Goal: Task Accomplishment & Management: Complete application form

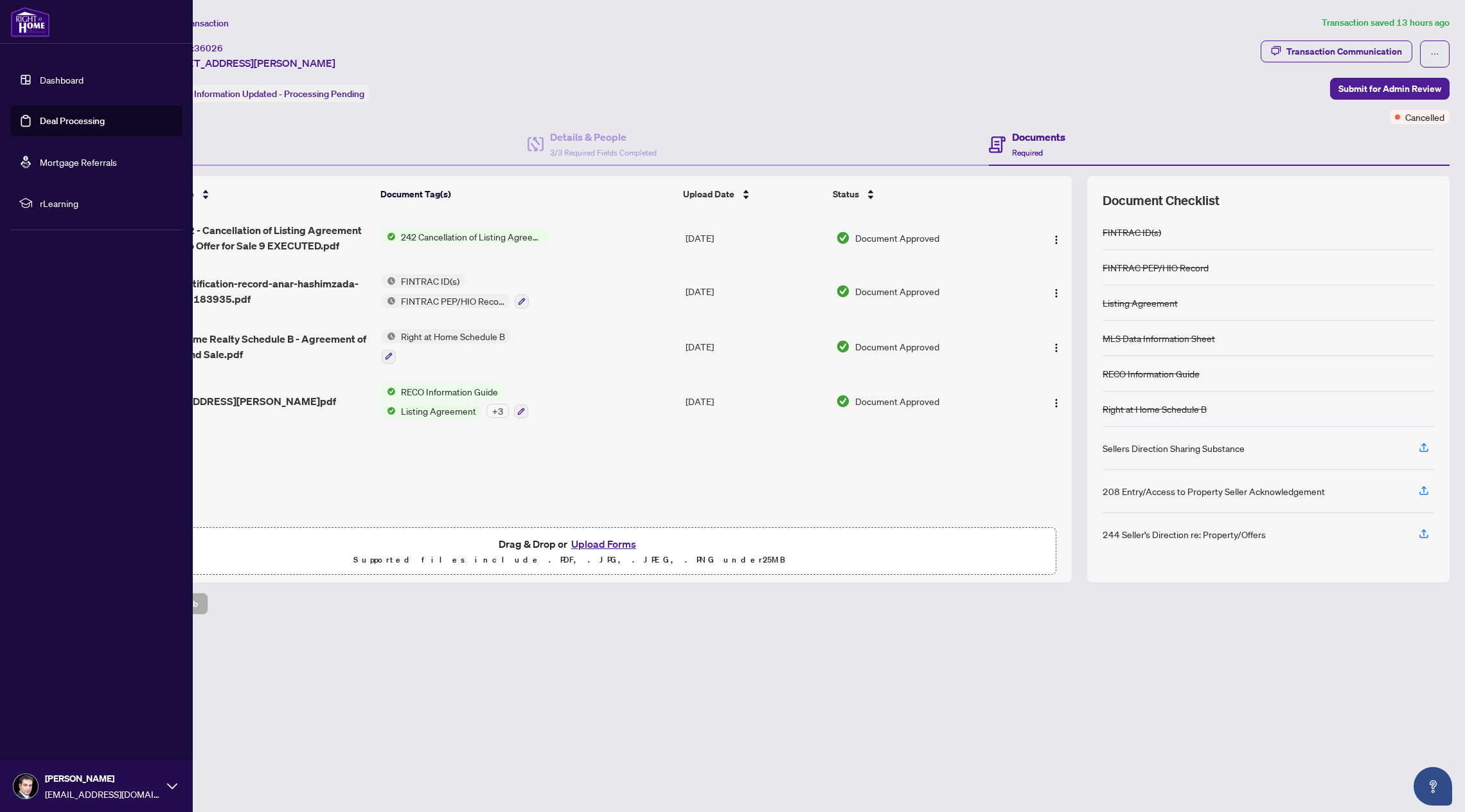
click at [44, 80] on link "Dashboard" at bounding box center [62, 80] width 44 height 12
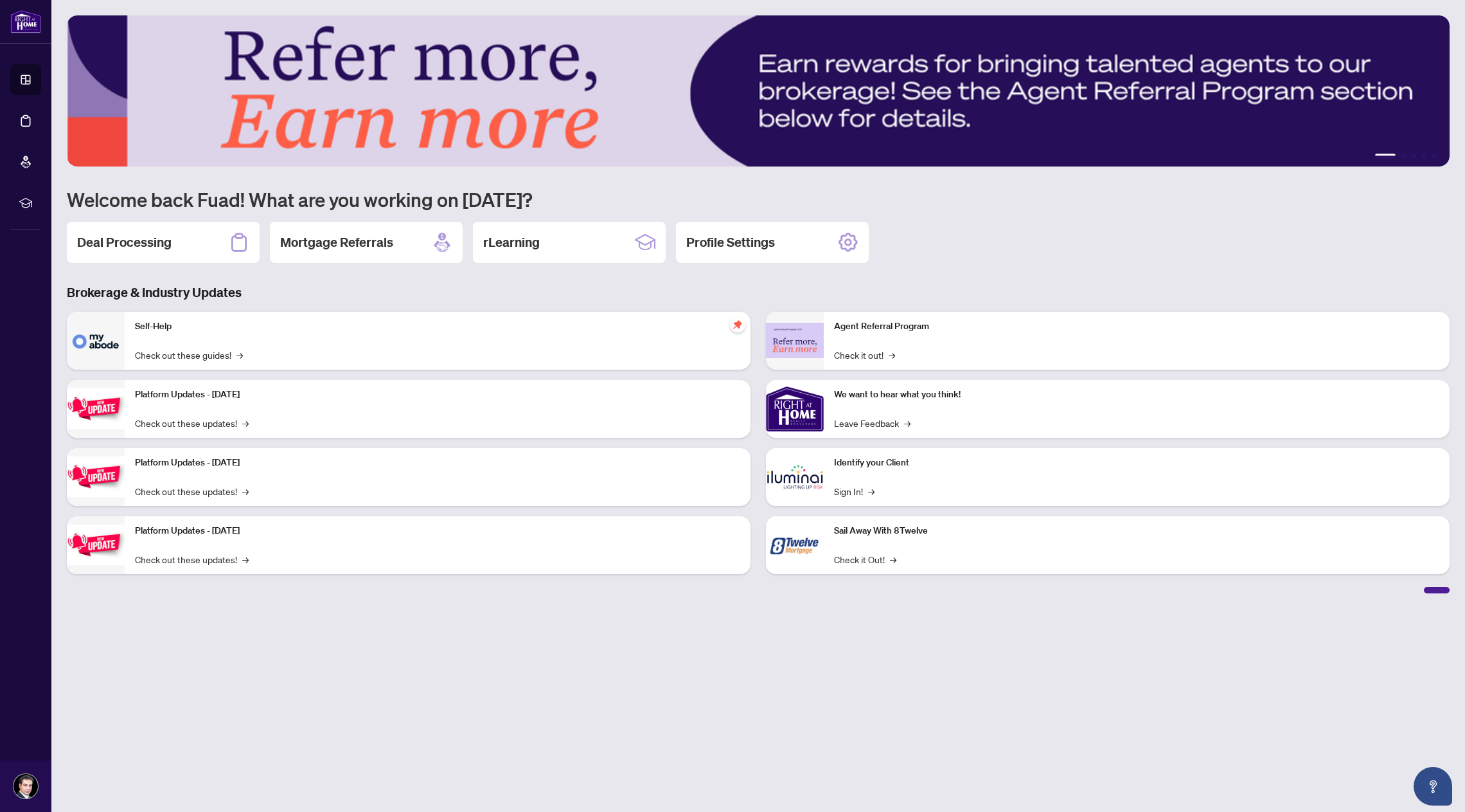
drag, startPoint x: 150, startPoint y: 246, endPoint x: 175, endPoint y: 239, distance: 26.0
click at [150, 245] on h2 "Deal Processing" at bounding box center [124, 242] width 95 height 18
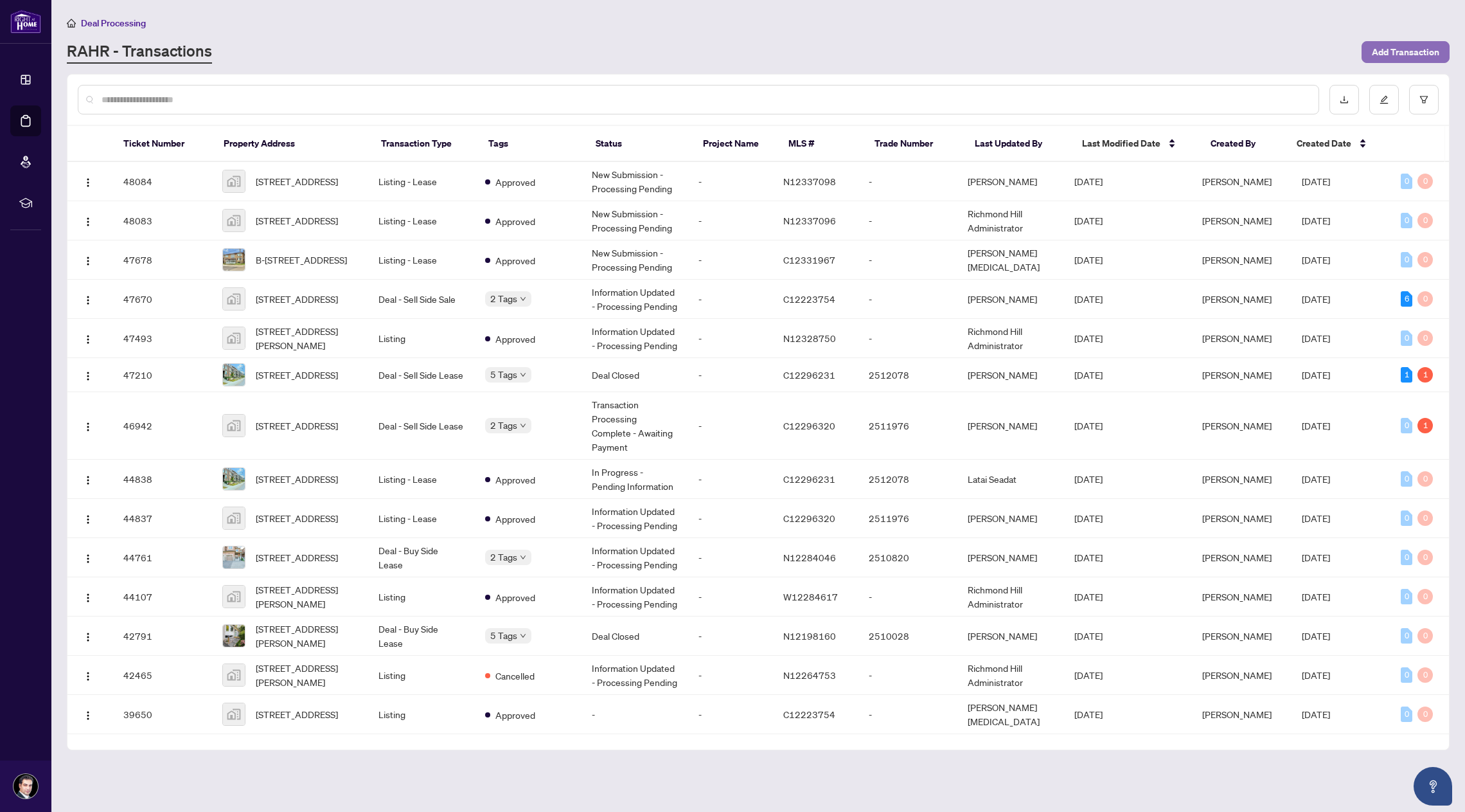
click at [1380, 44] on span "Add Transaction" at bounding box center [1406, 52] width 68 height 20
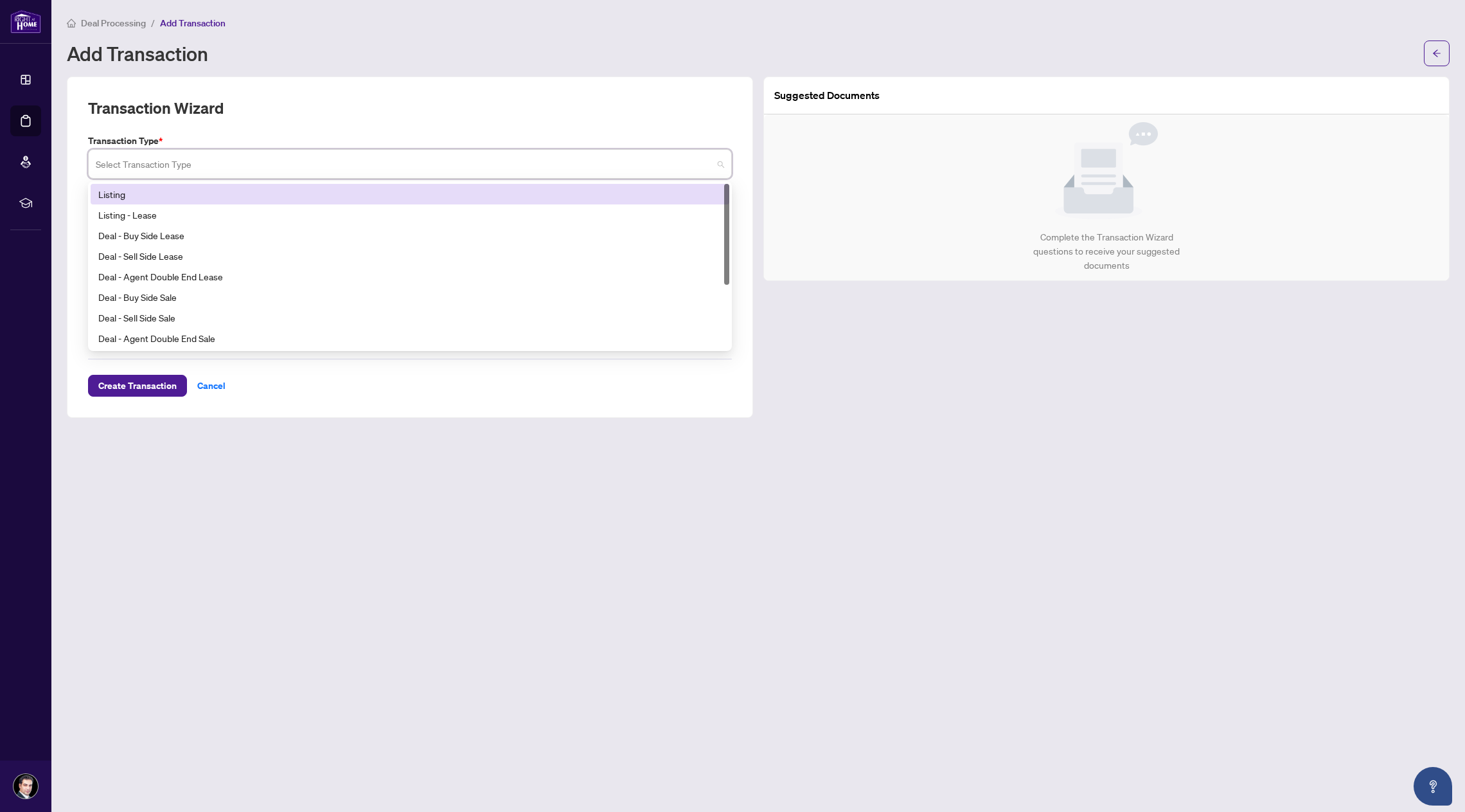
click at [188, 167] on input "search" at bounding box center [403, 165] width 617 height 28
click at [206, 194] on div "Listing" at bounding box center [409, 194] width 623 height 14
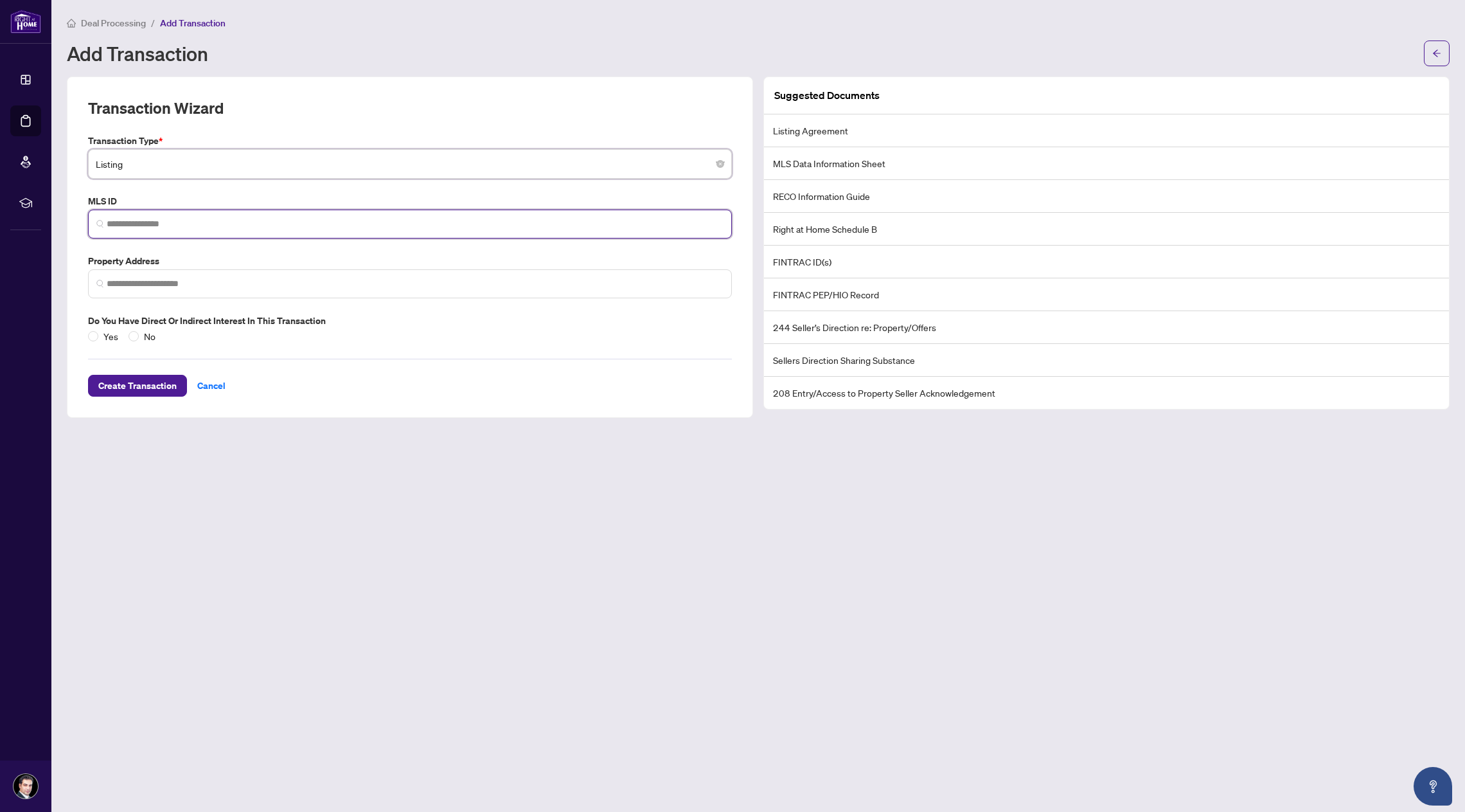
click at [143, 227] on input "search" at bounding box center [414, 224] width 617 height 14
paste input "*********"
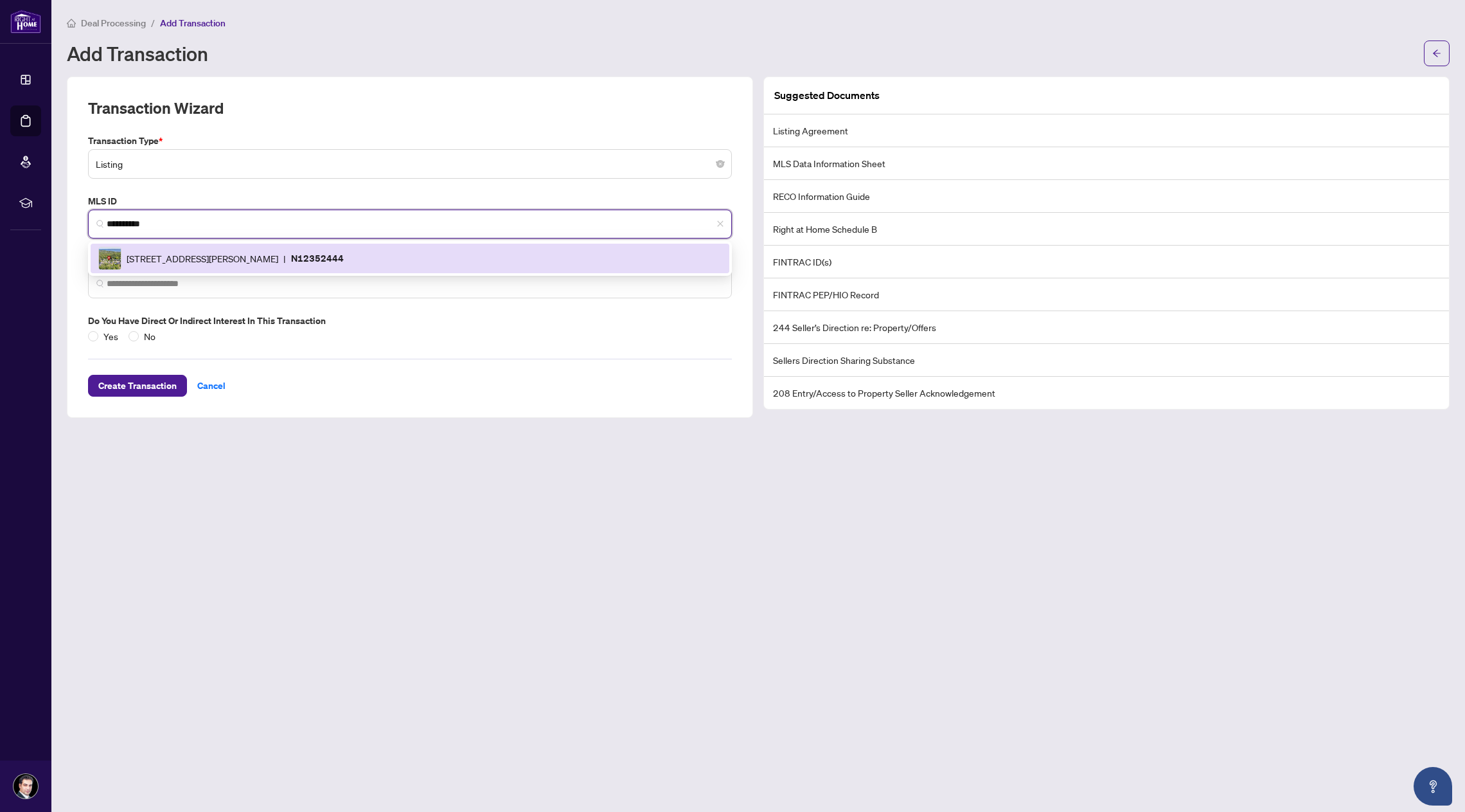
click at [343, 258] on p "N12352444" at bounding box center [317, 257] width 52 height 14
type input "*********"
type input "**********"
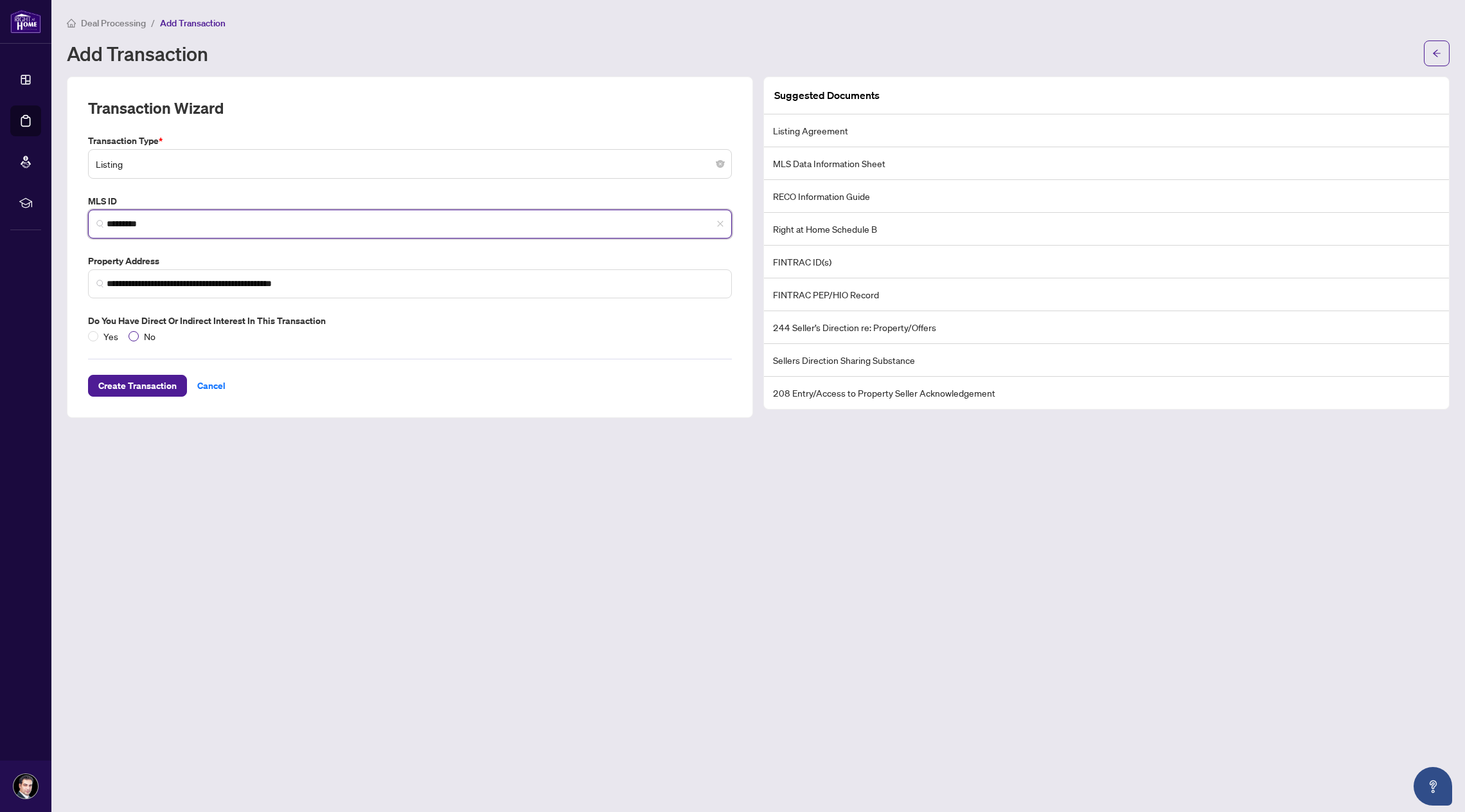
type input "*********"
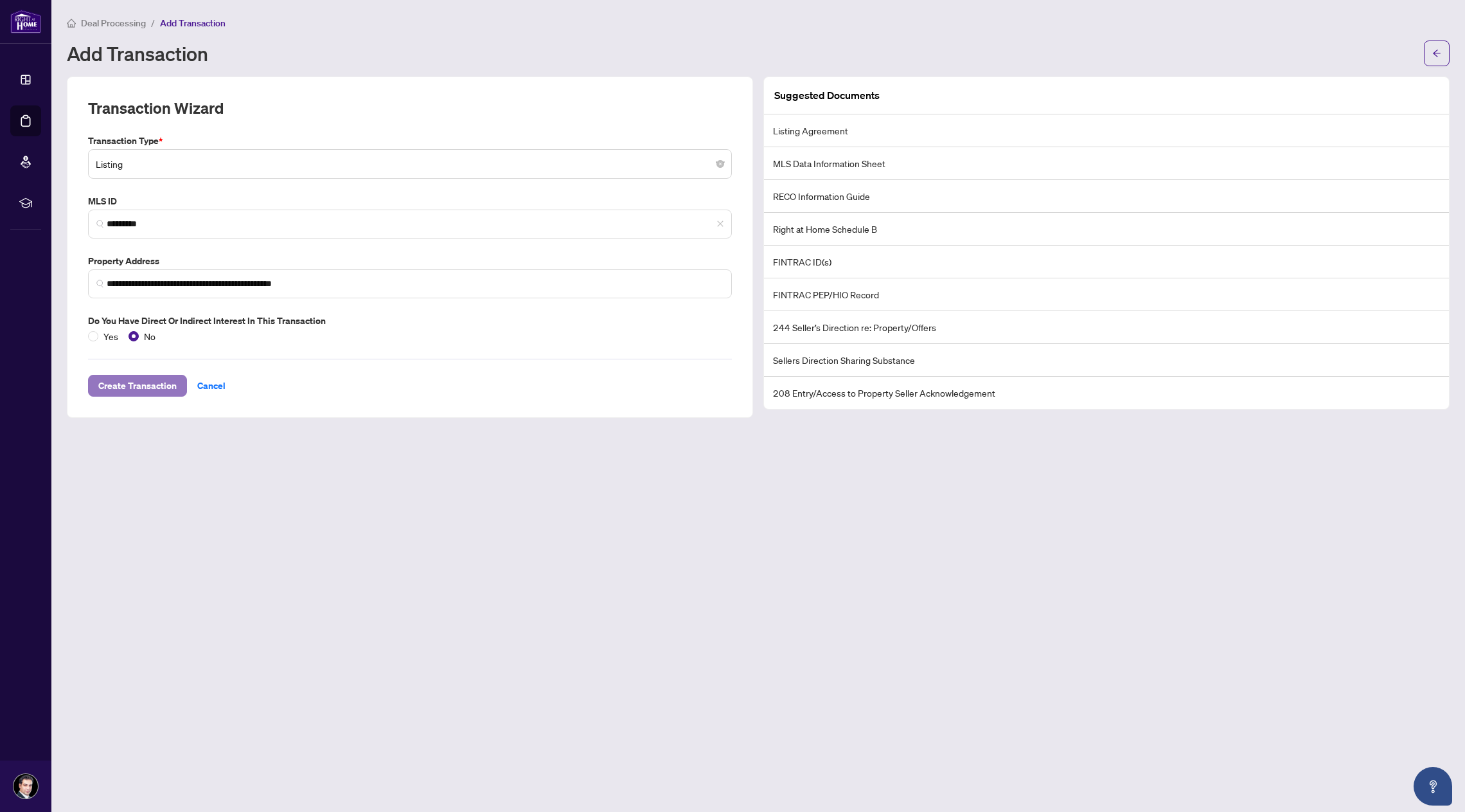
click at [156, 384] on span "Create Transaction" at bounding box center [137, 386] width 79 height 20
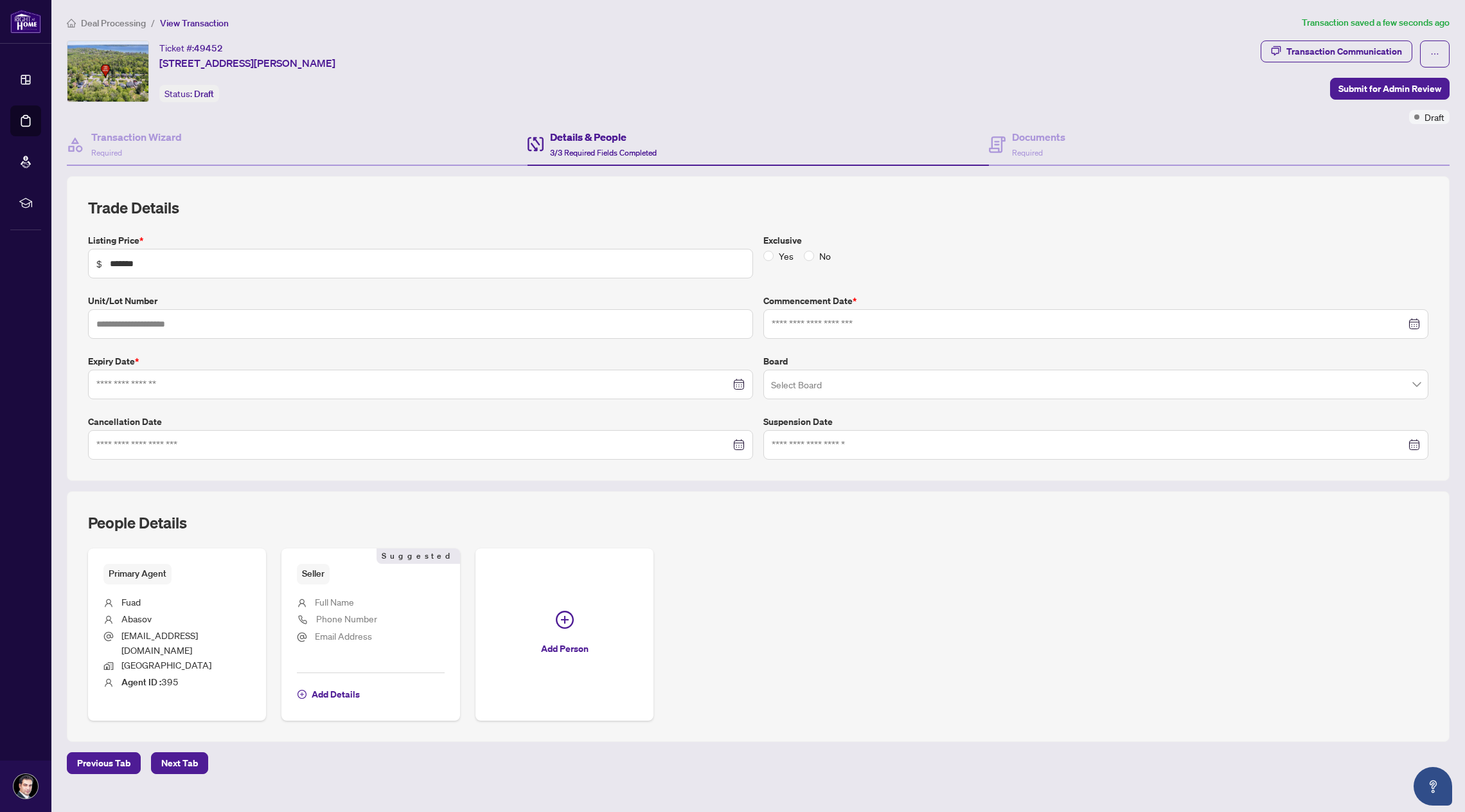
type input "**********"
click at [853, 378] on input "search" at bounding box center [1090, 386] width 638 height 28
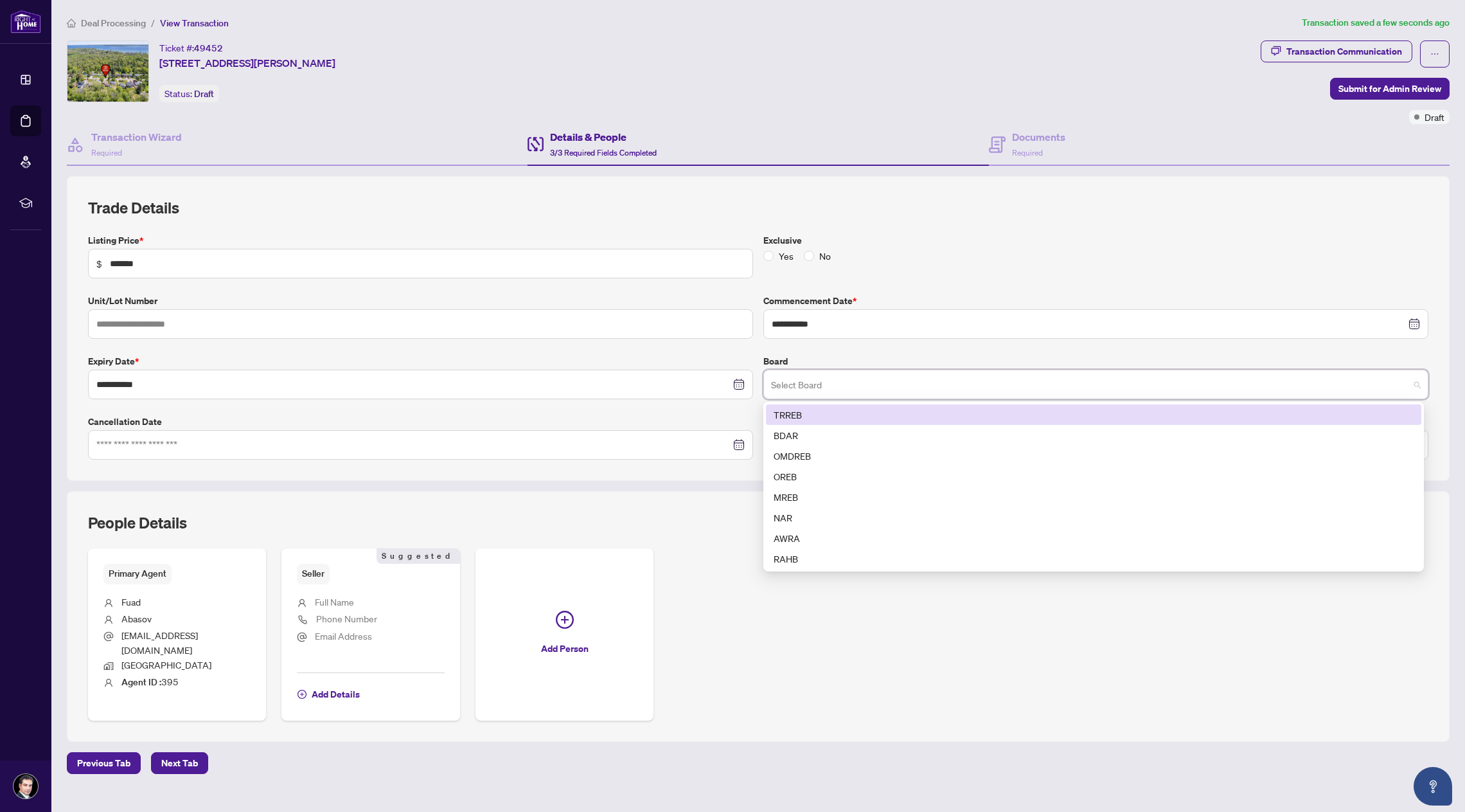
click at [836, 414] on div "TRREB" at bounding box center [1094, 414] width 640 height 14
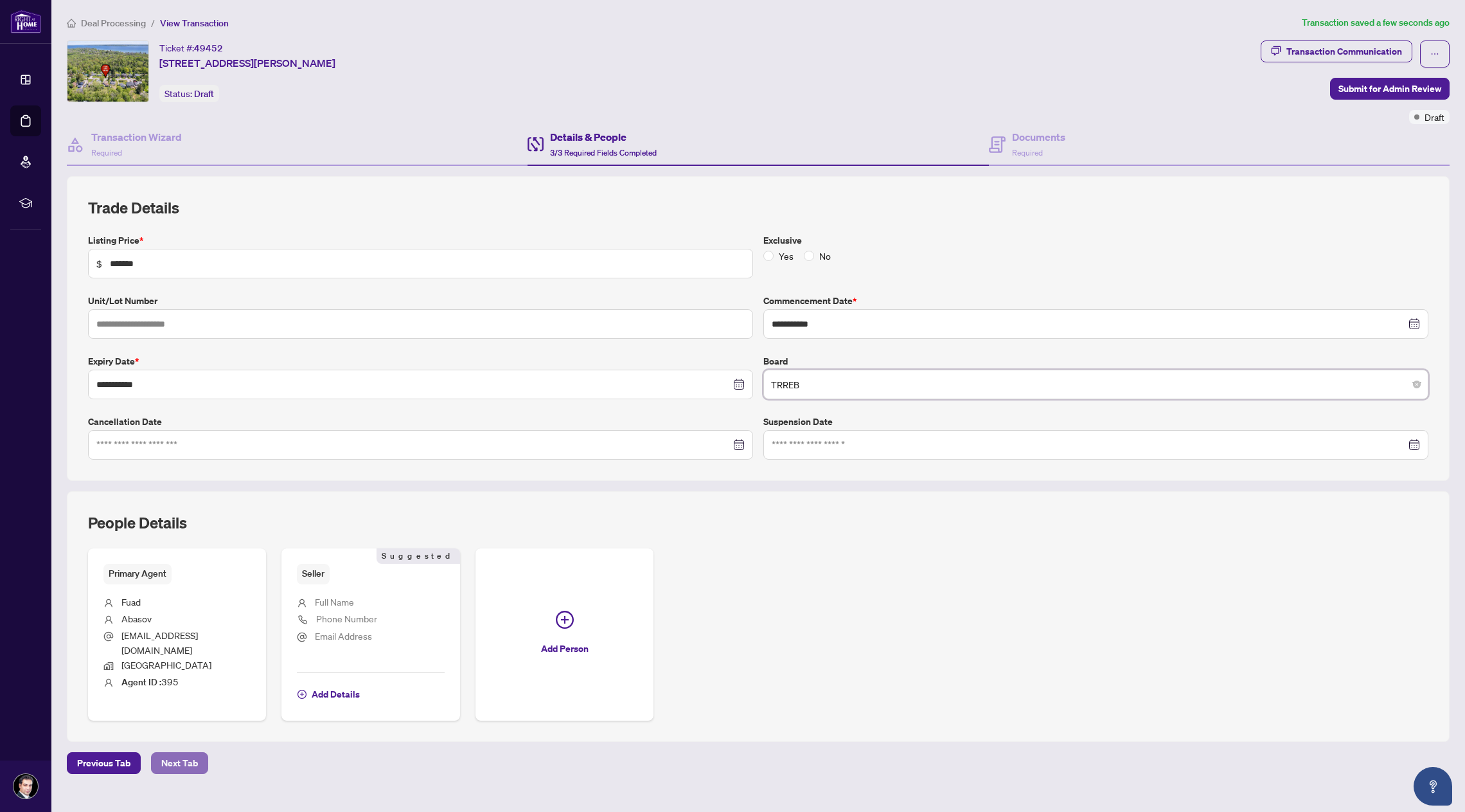
click at [188, 753] on span "Next Tab" at bounding box center [179, 763] width 36 height 20
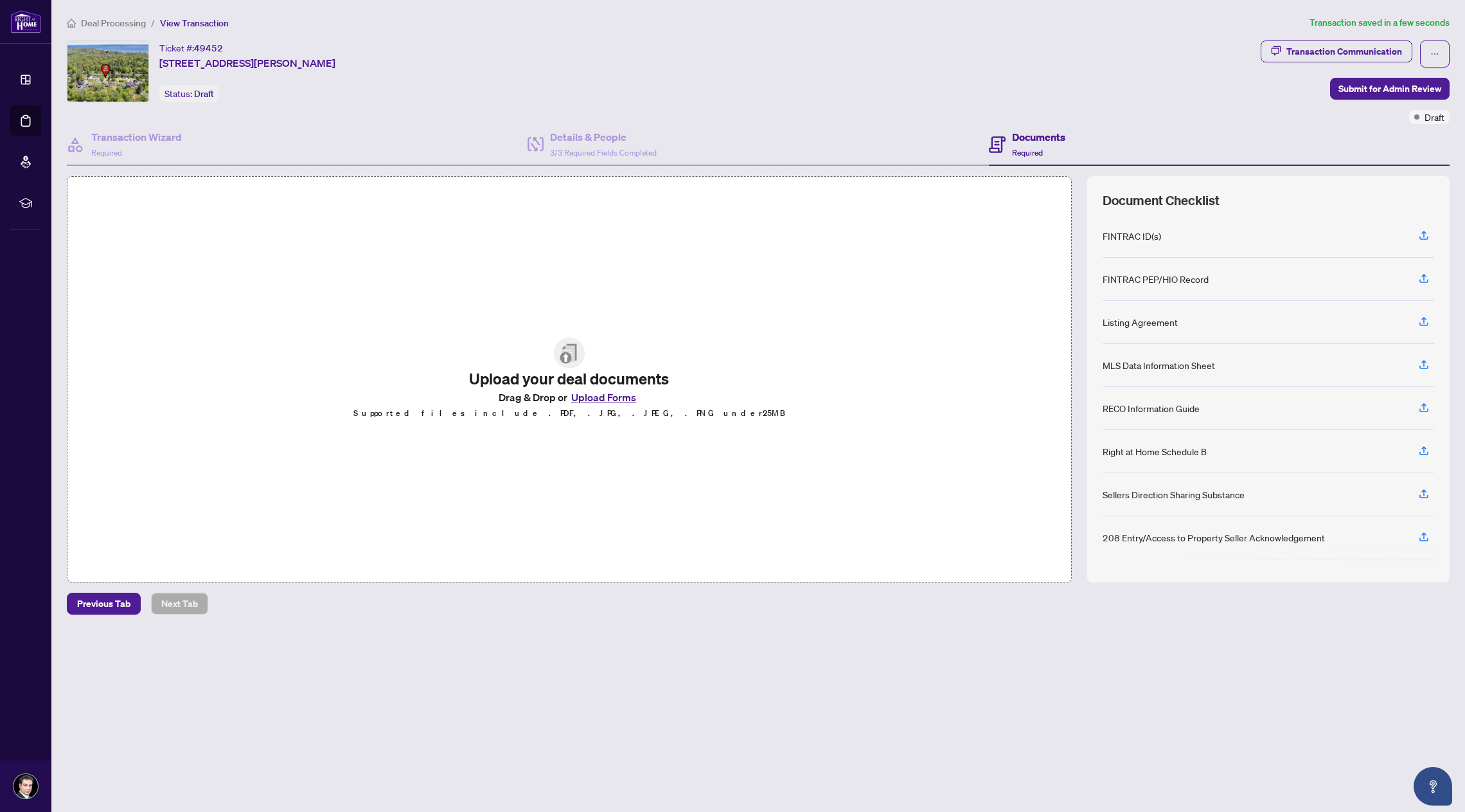
click at [605, 397] on button "Upload Forms" at bounding box center [604, 398] width 73 height 17
click at [1427, 234] on icon "button" at bounding box center [1424, 235] width 12 height 12
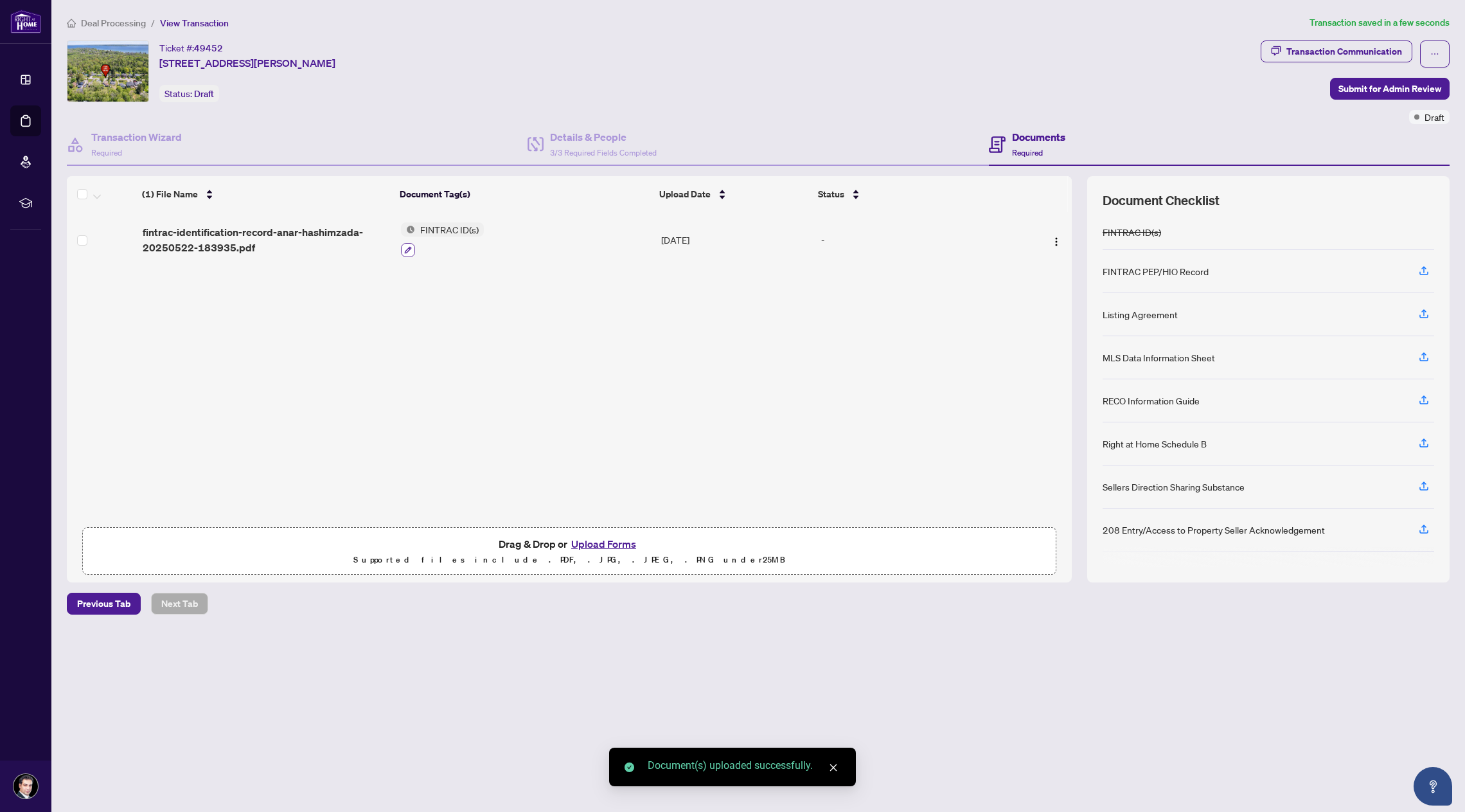
click at [408, 246] on icon "button" at bounding box center [408, 250] width 8 height 8
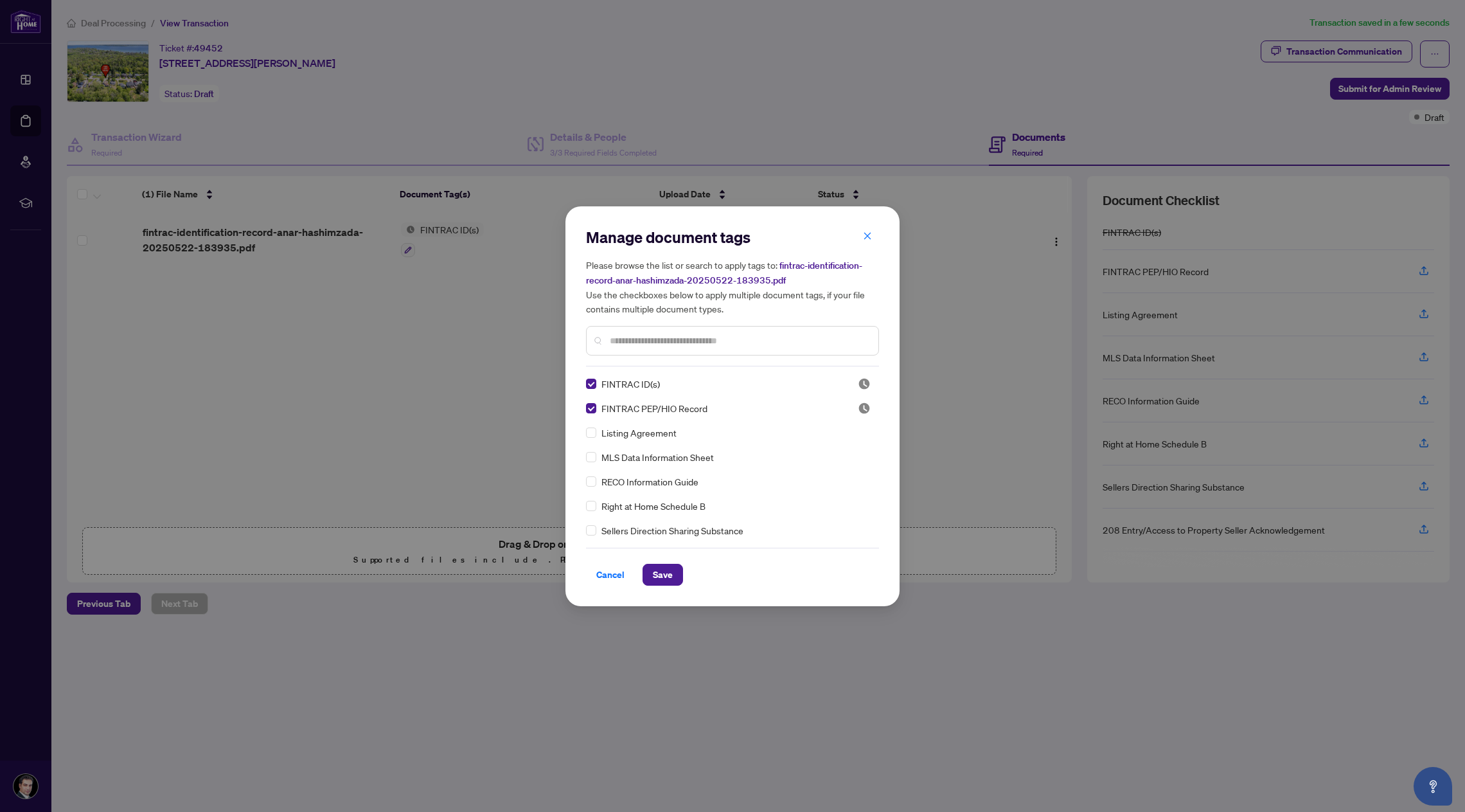
click at [656, 566] on span "Save" at bounding box center [663, 574] width 20 height 20
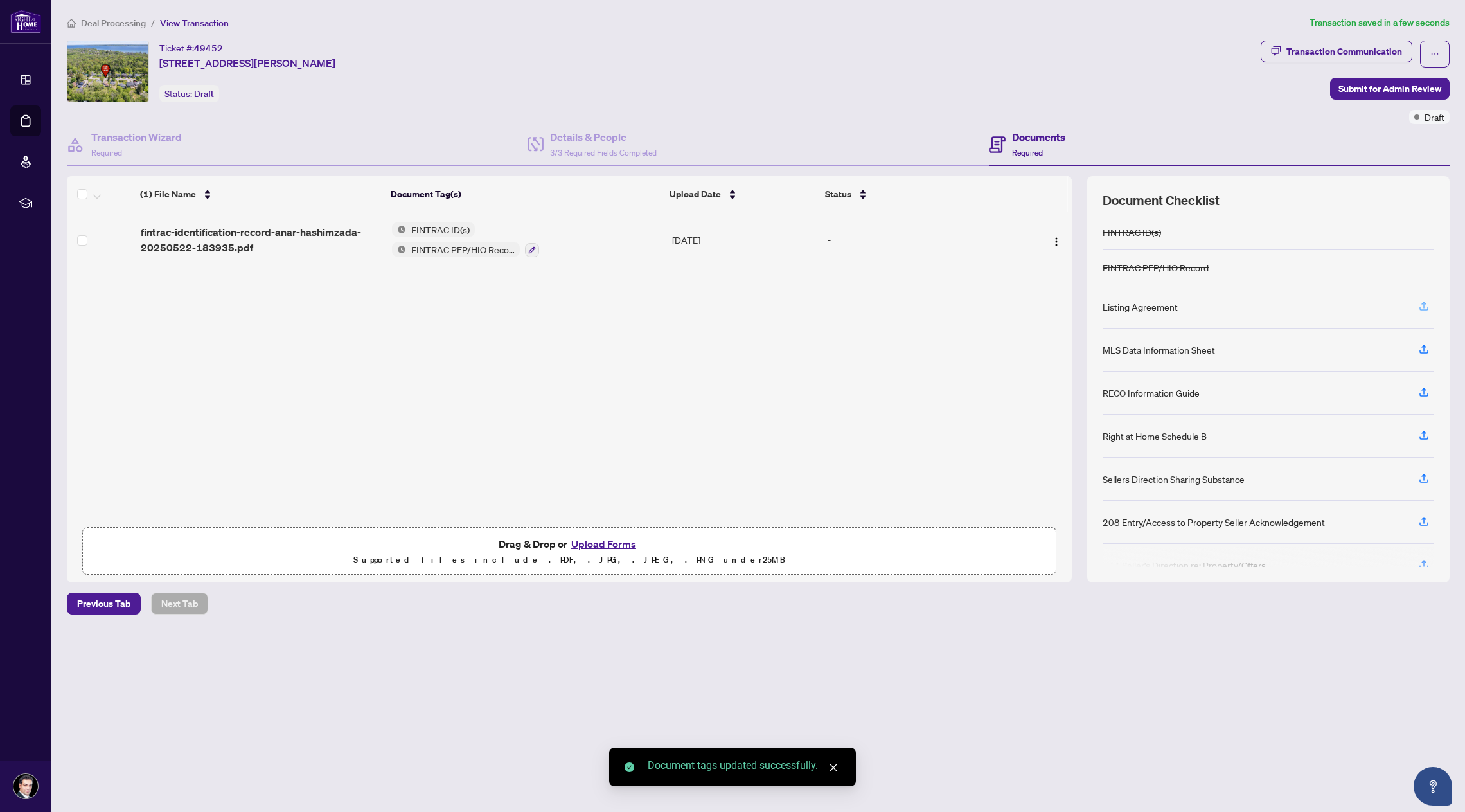
click at [1422, 310] on icon "button" at bounding box center [1424, 306] width 12 height 12
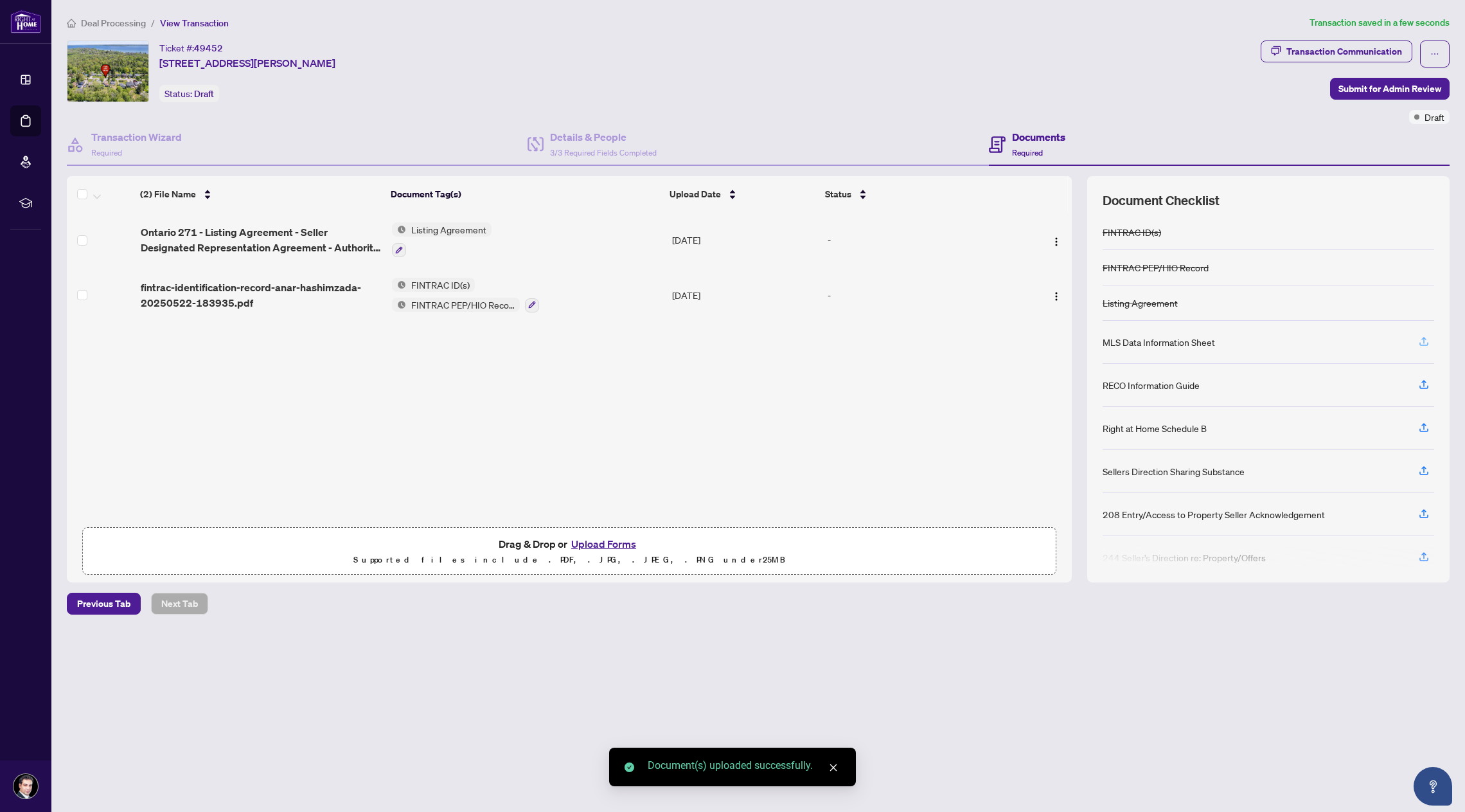
click at [1421, 343] on icon "button" at bounding box center [1424, 342] width 12 height 12
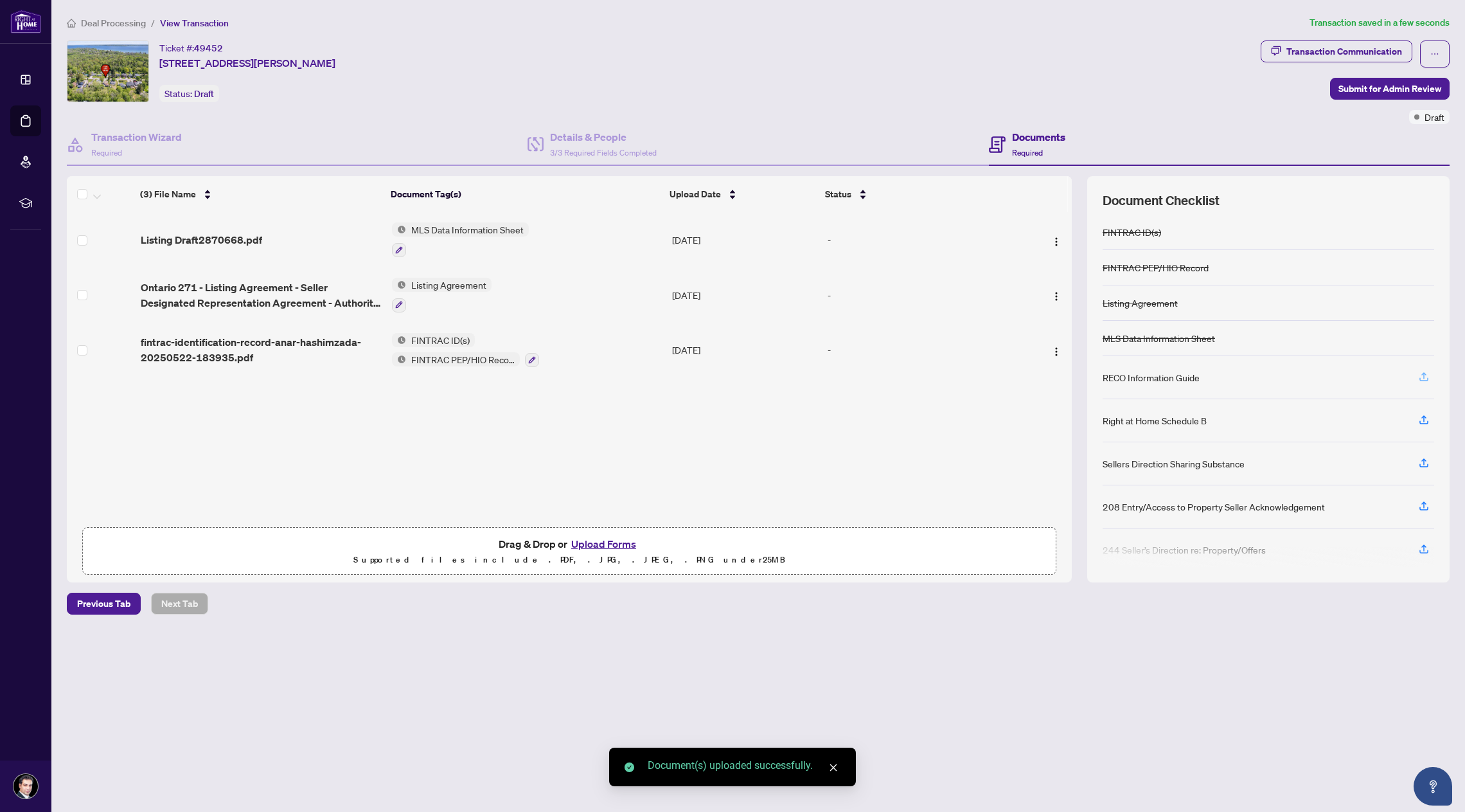
click at [1425, 381] on icon "button" at bounding box center [1424, 379] width 9 height 3
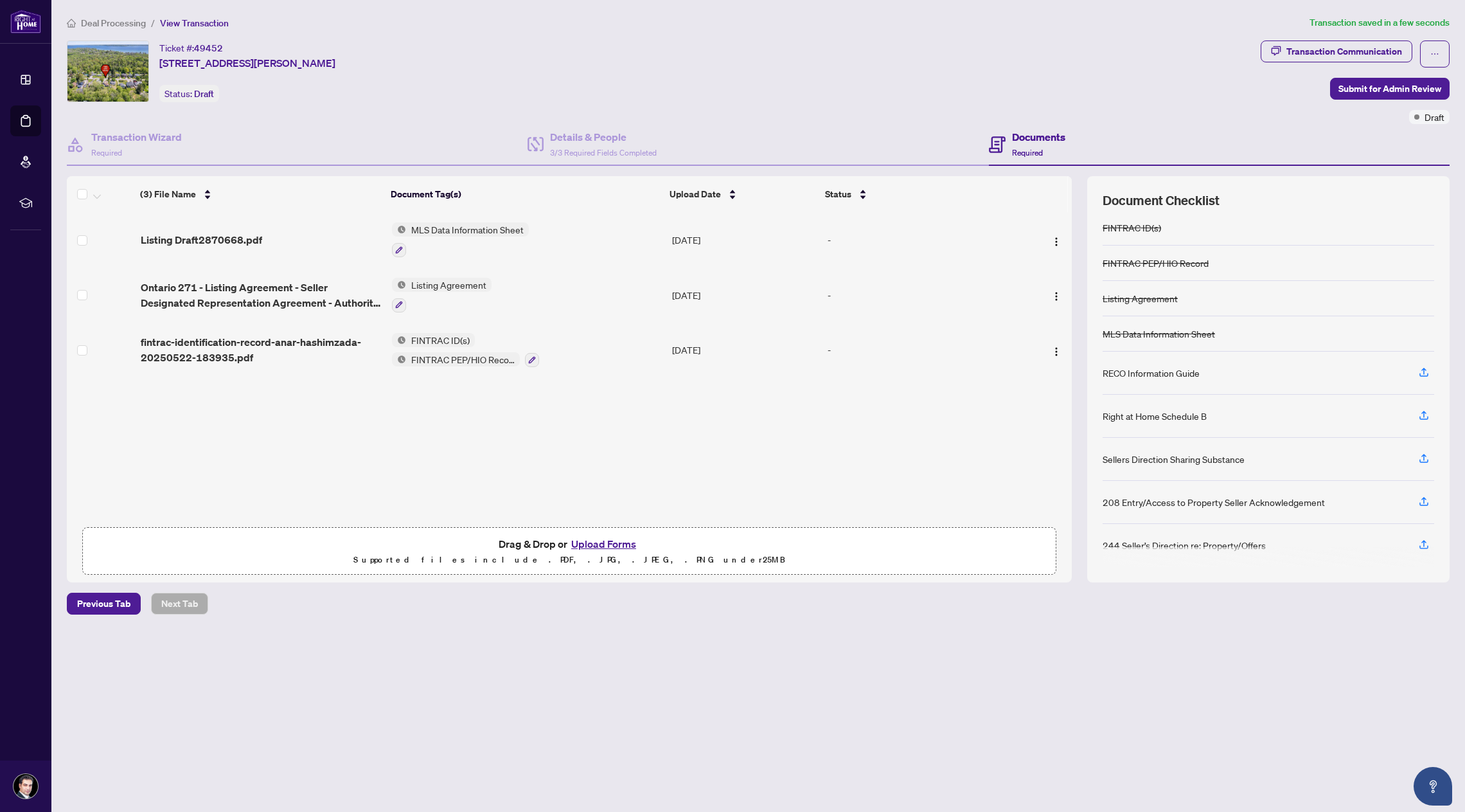
scroll to position [9, 0]
click at [1424, 411] on icon "button" at bounding box center [1424, 411] width 12 height 12
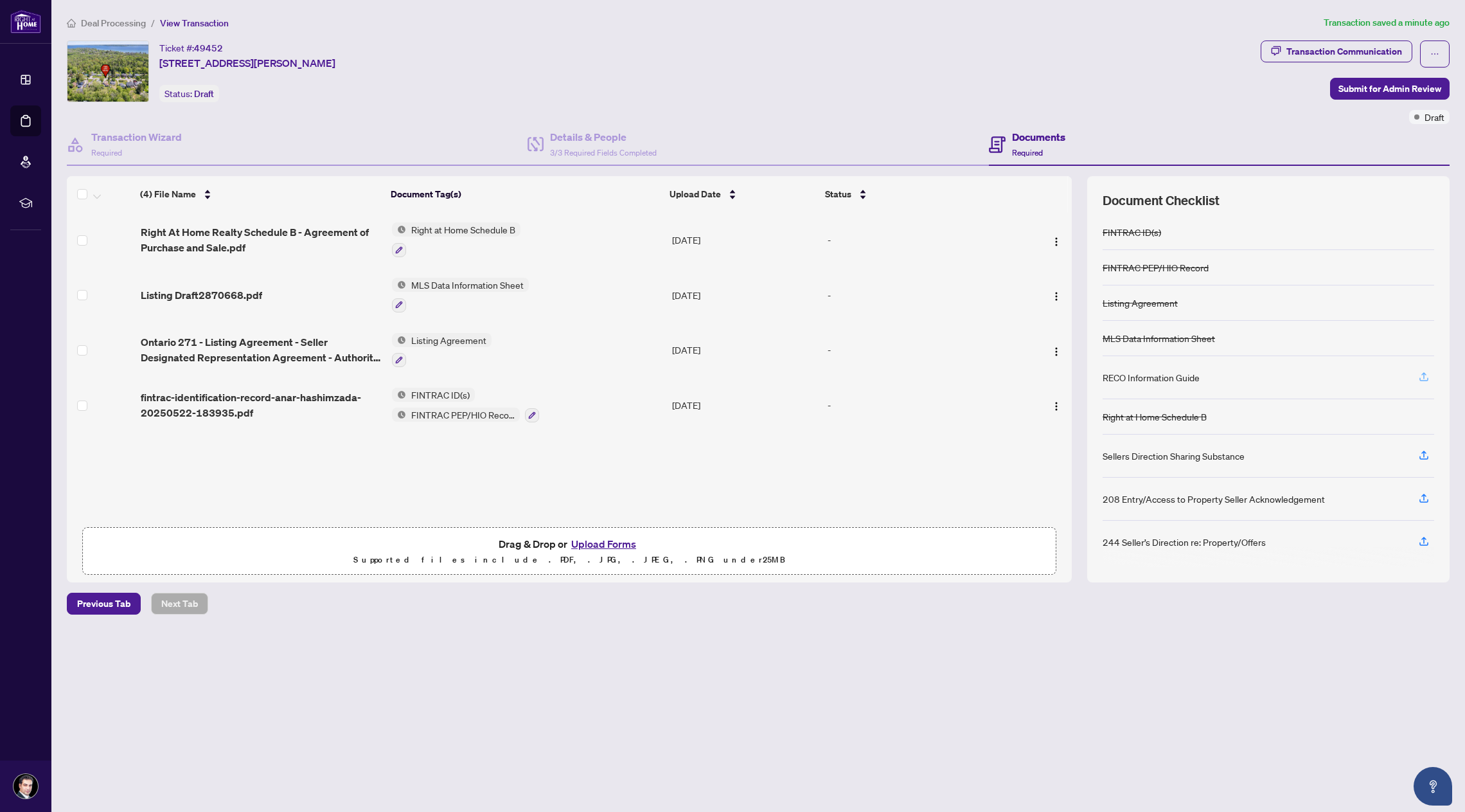
click at [1427, 376] on icon "button" at bounding box center [1424, 376] width 12 height 12
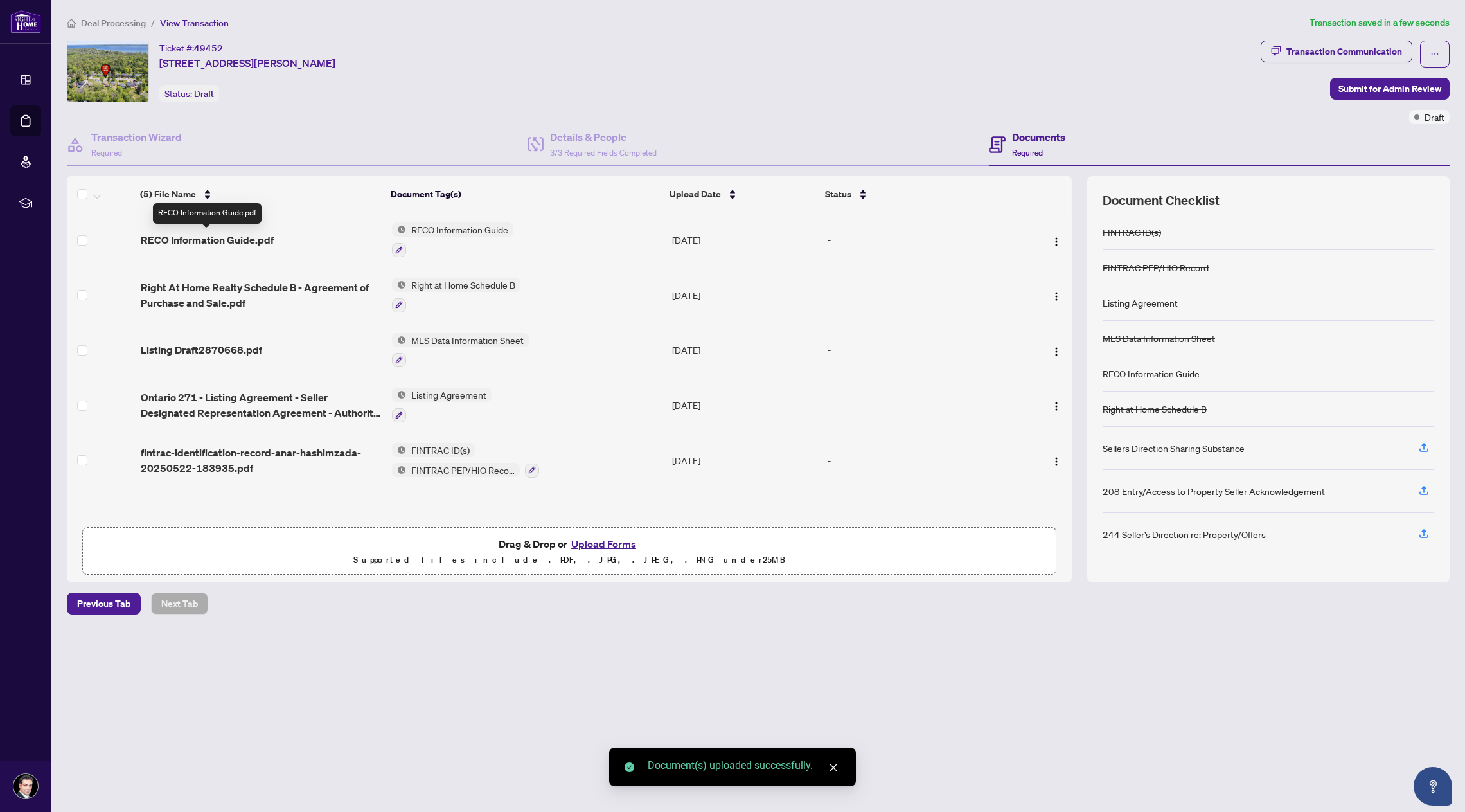
click at [230, 239] on span "RECO Information Guide.pdf" at bounding box center [206, 239] width 133 height 15
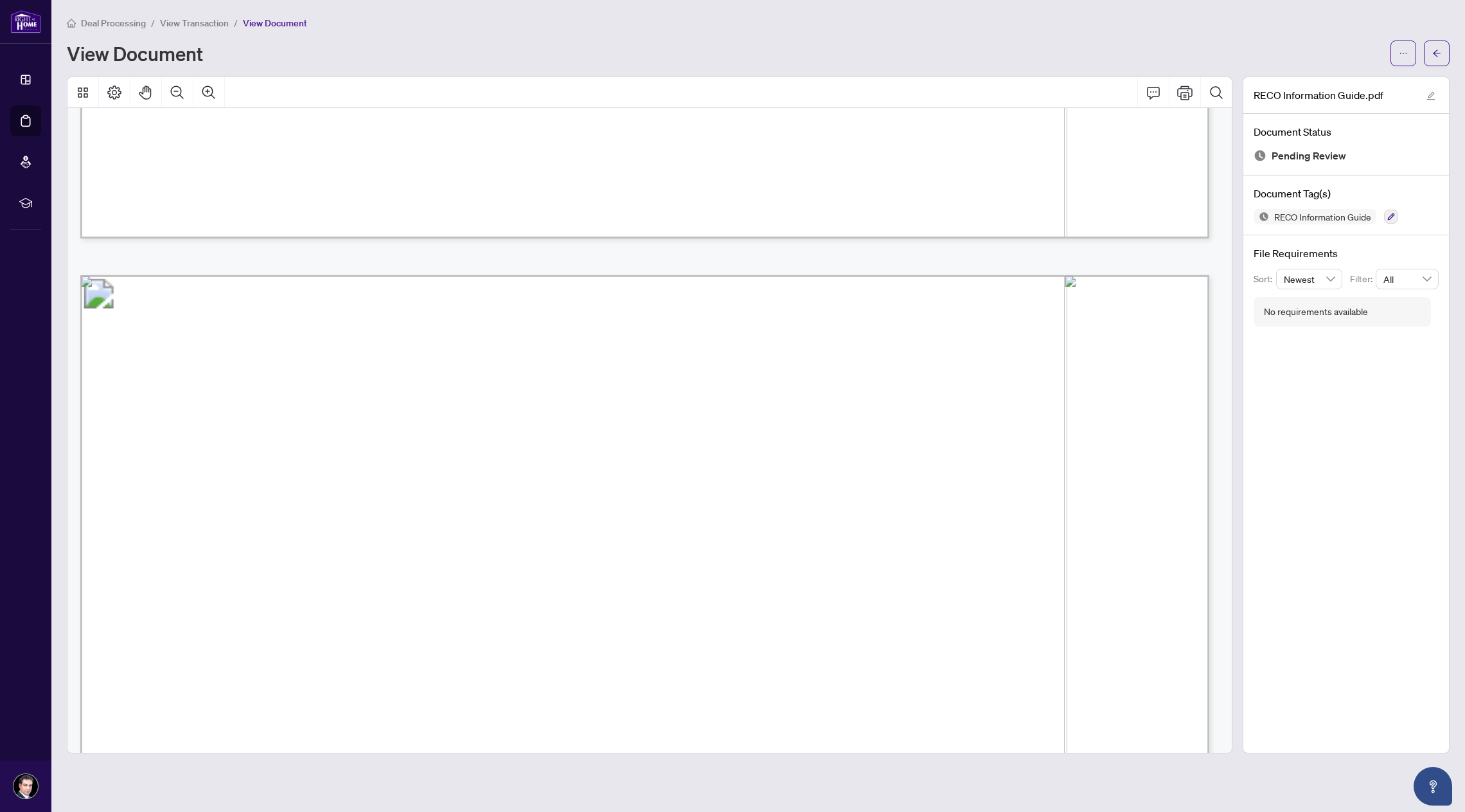
scroll to position [17802, 0]
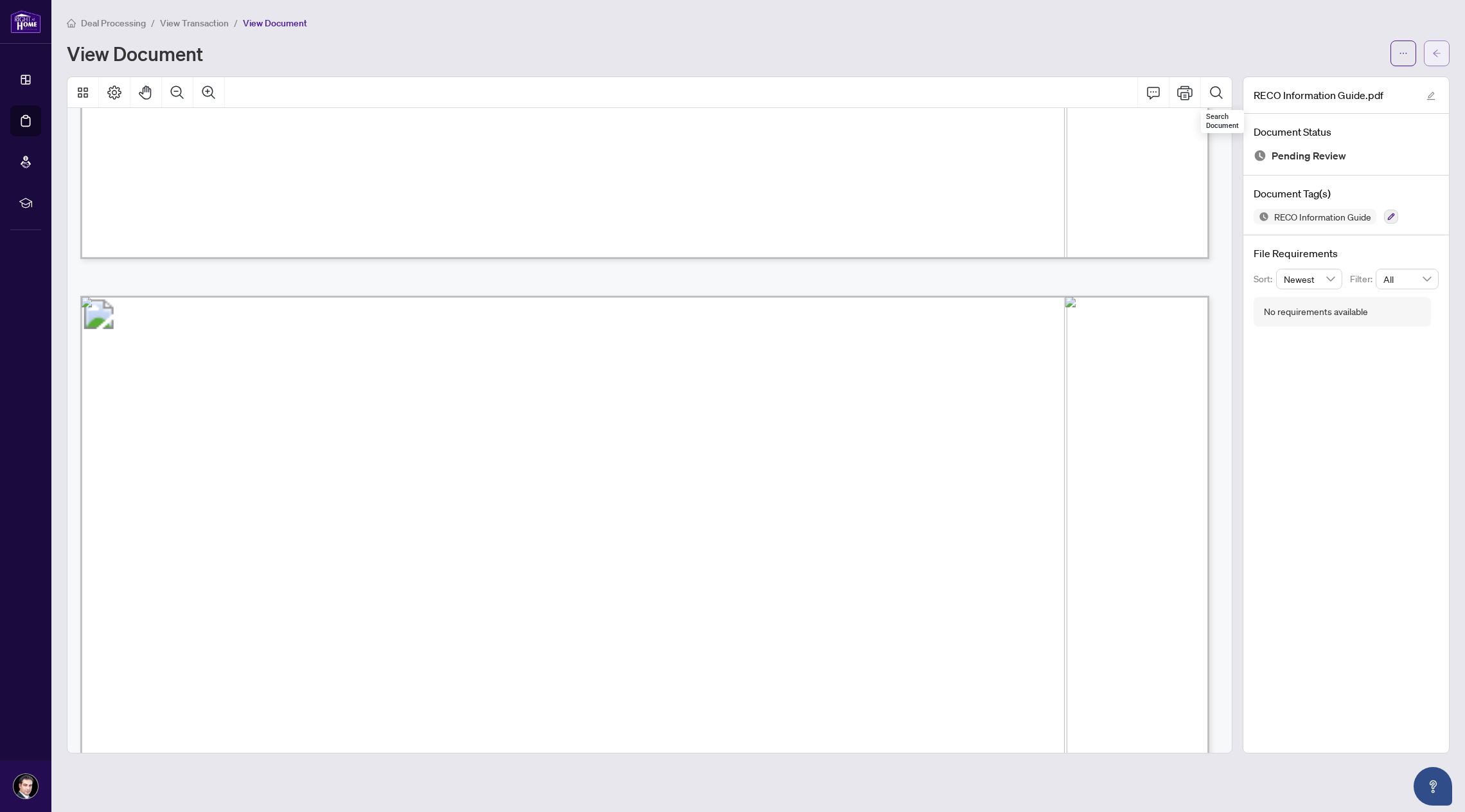
click at [1429, 56] on button "button" at bounding box center [1437, 53] width 25 height 25
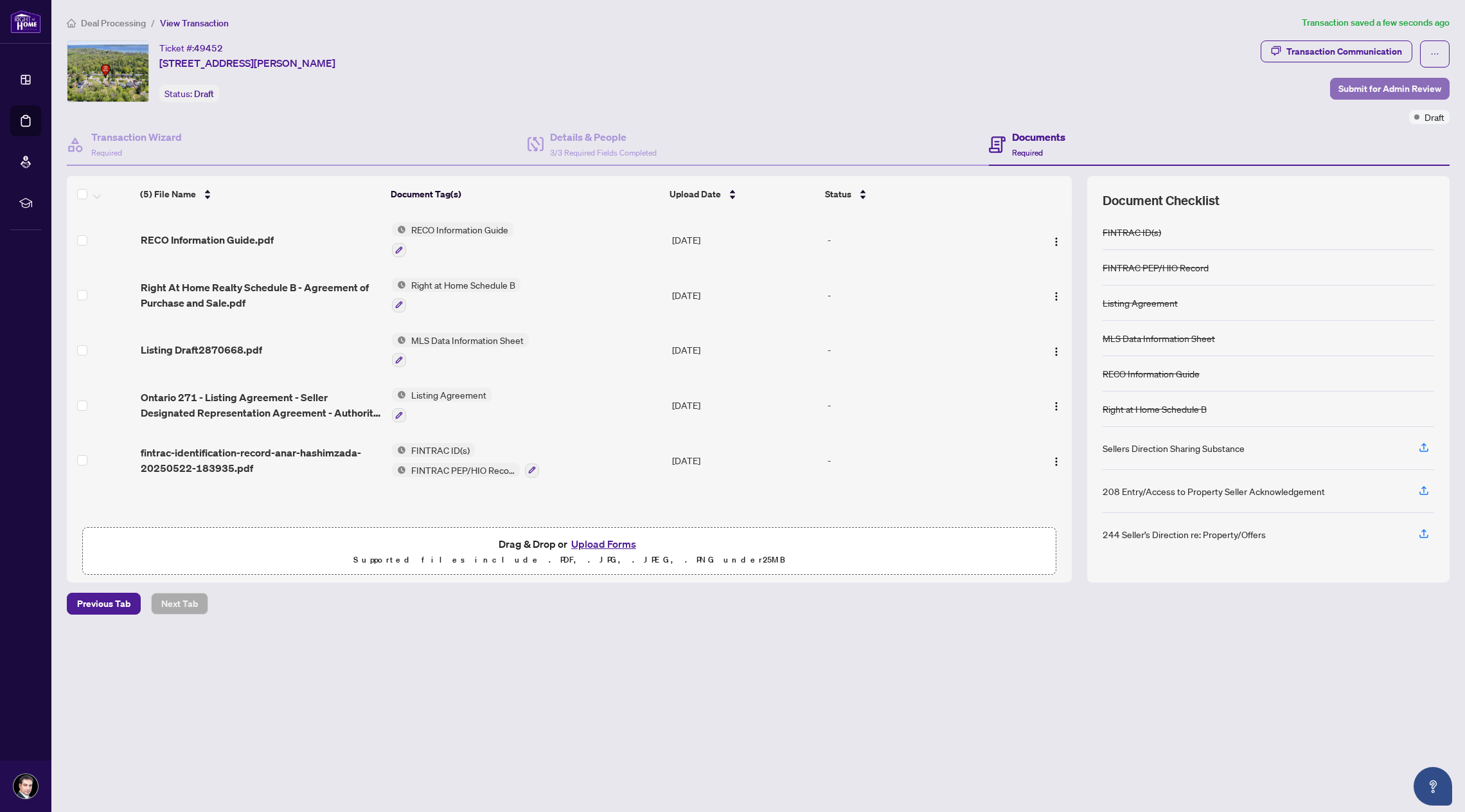
click at [1394, 87] on span "Submit for Admin Review" at bounding box center [1391, 89] width 103 height 20
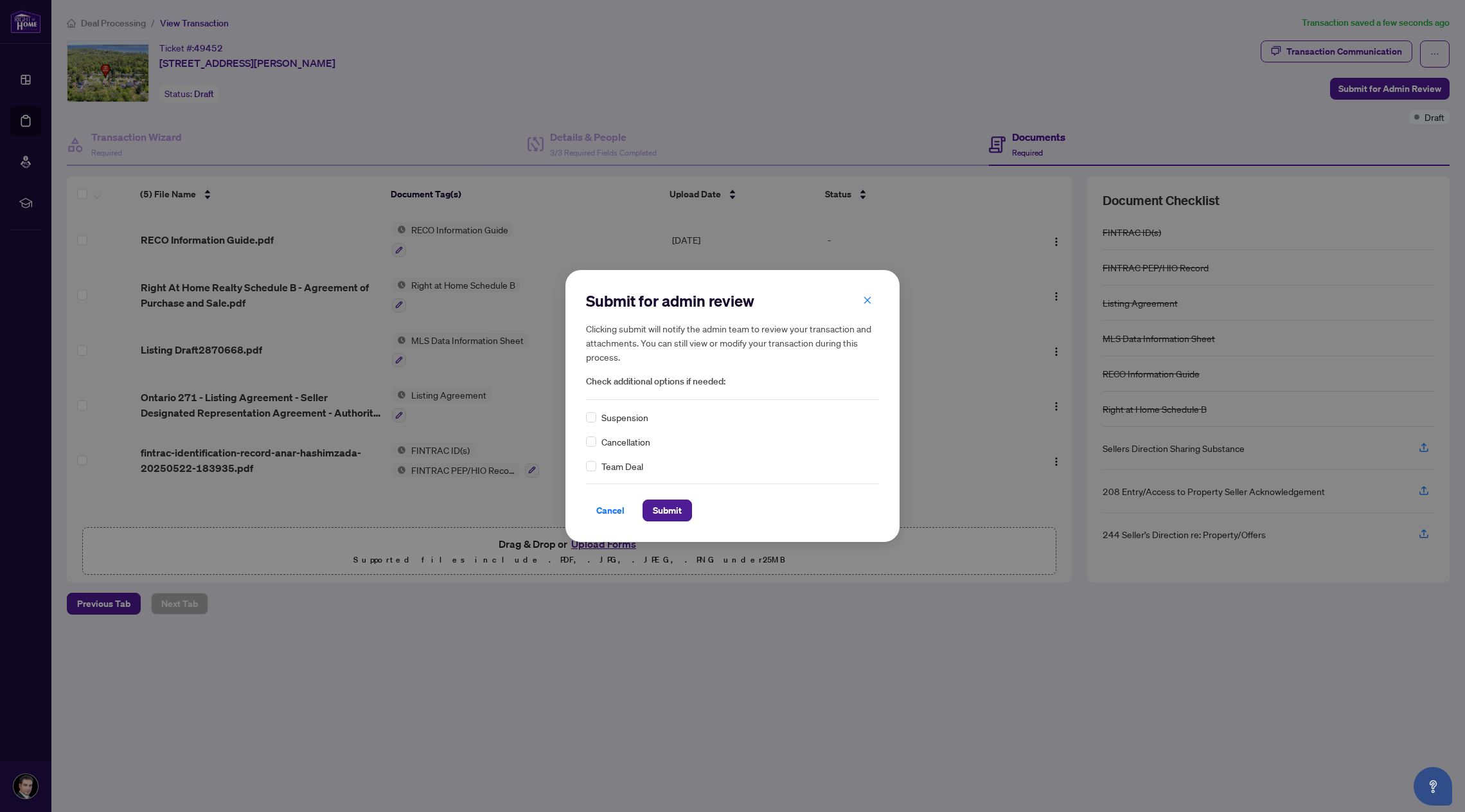
drag, startPoint x: 671, startPoint y: 510, endPoint x: 727, endPoint y: 504, distance: 56.3
click at [672, 509] on span "Submit" at bounding box center [667, 510] width 29 height 20
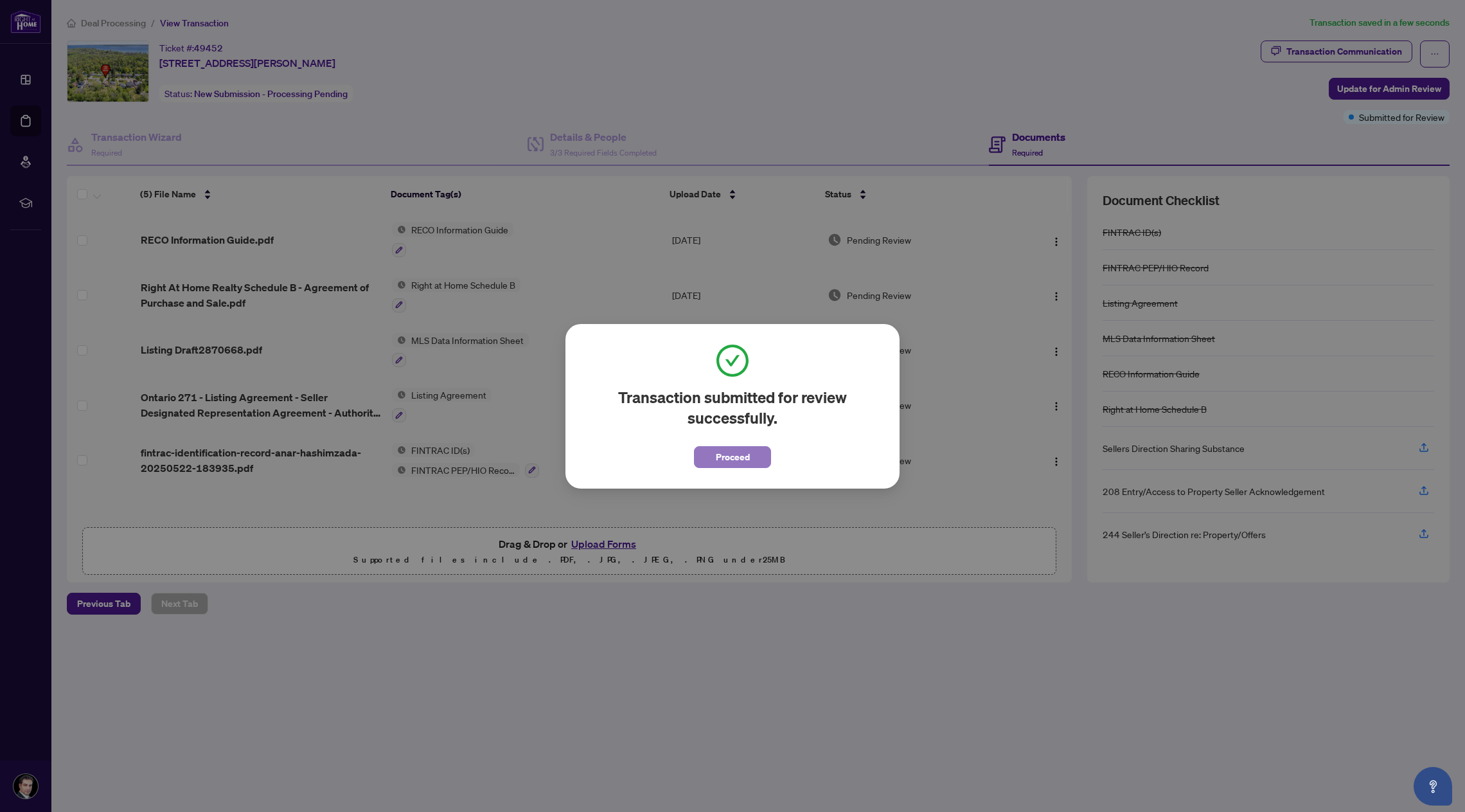
click at [742, 455] on span "Proceed" at bounding box center [732, 457] width 34 height 20
